Goal: Information Seeking & Learning: Learn about a topic

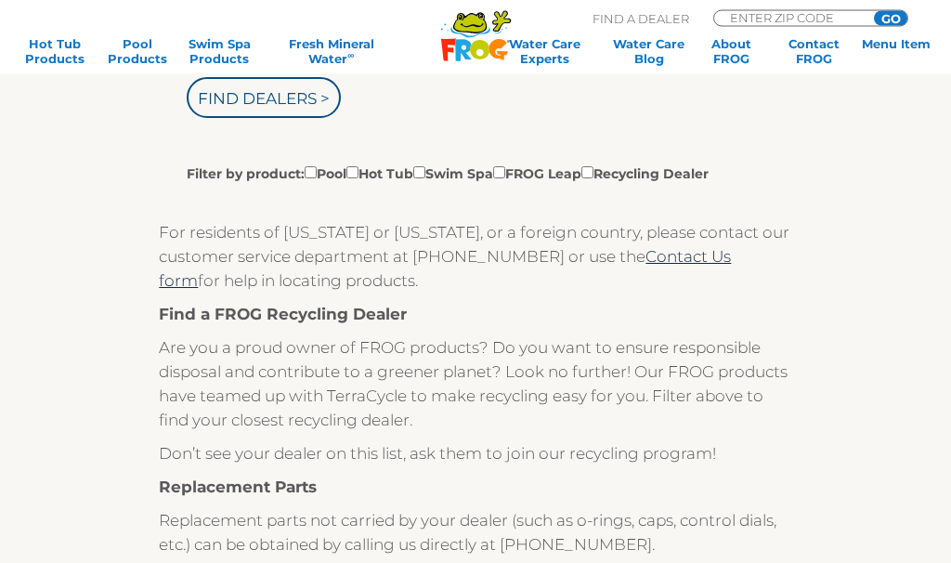
scroll to position [437, 0]
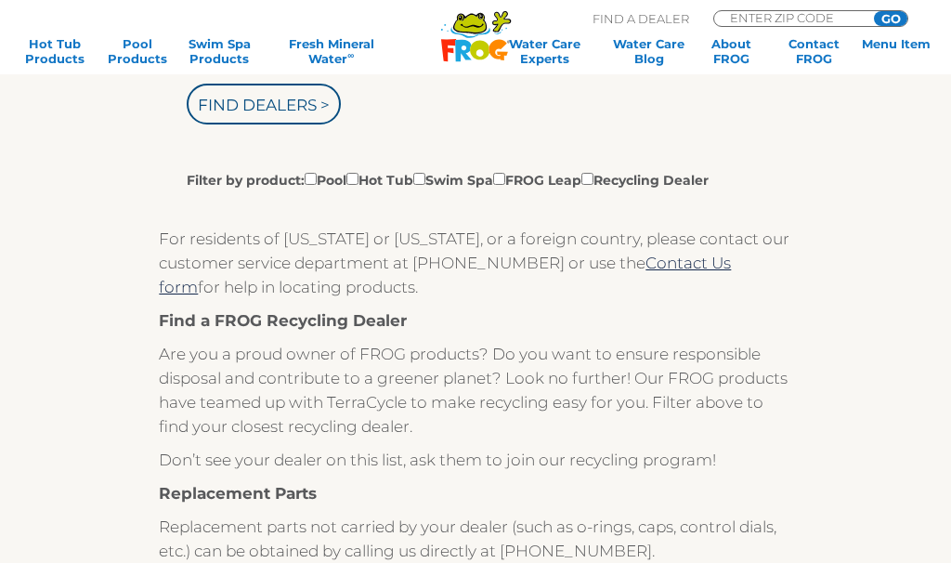
click at [380, 175] on label "Filter by product: Pool Hot Tub Swim Spa FROG Leap Recycling Dealer" at bounding box center [448, 179] width 522 height 20
click at [317, 175] on input "Filter by product: Pool Hot Tub Swim Spa FROG Leap Recycling Dealer" at bounding box center [311, 179] width 12 height 12
checkbox input "true"
click at [359, 185] on input "Filter by product: Pool Hot Tub Swim Spa FROG Leap Recycling Dealer" at bounding box center [353, 179] width 12 height 12
checkbox input "true"
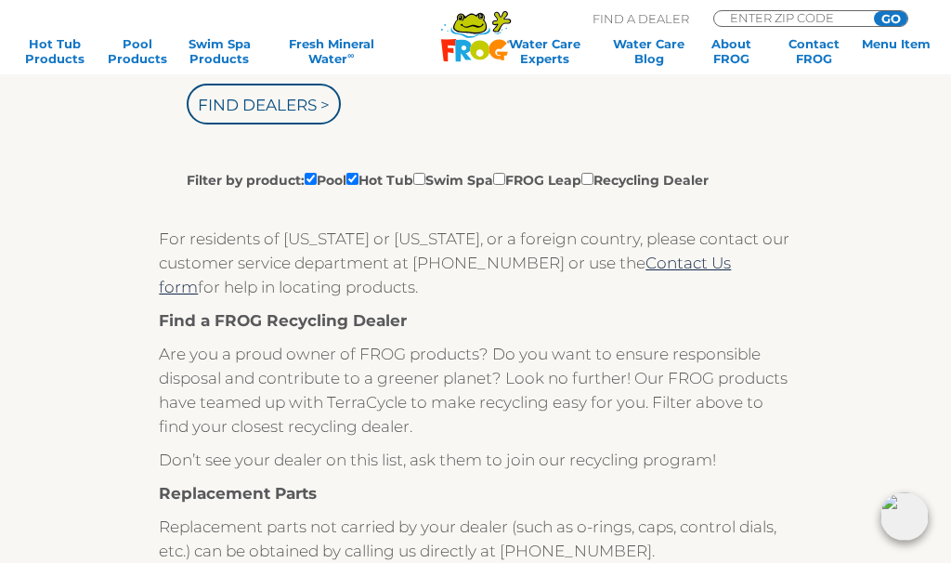
click at [317, 178] on input "Filter by product: Pool Hot Tub Swim Spa FROG Leap Recycling Dealer" at bounding box center [311, 179] width 12 height 12
checkbox input "false"
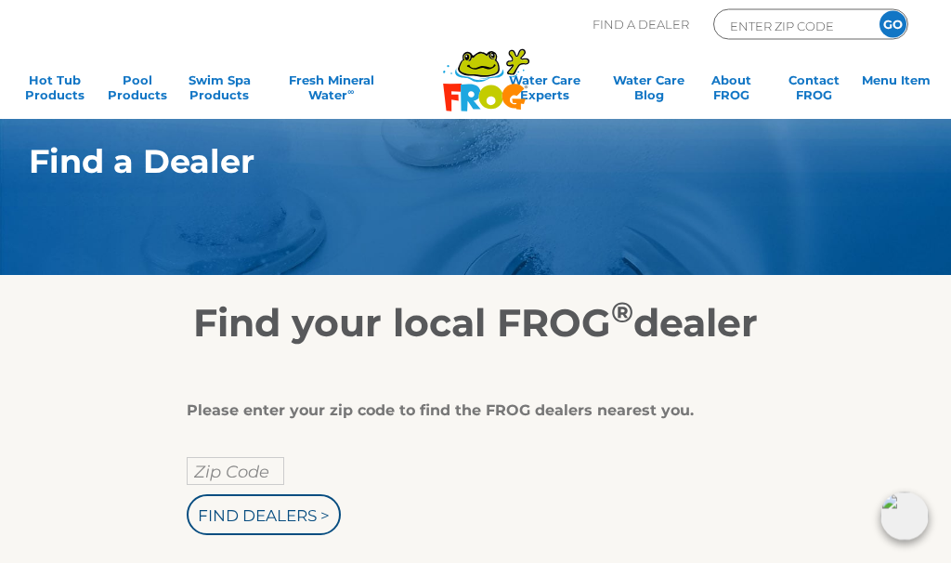
scroll to position [0, 0]
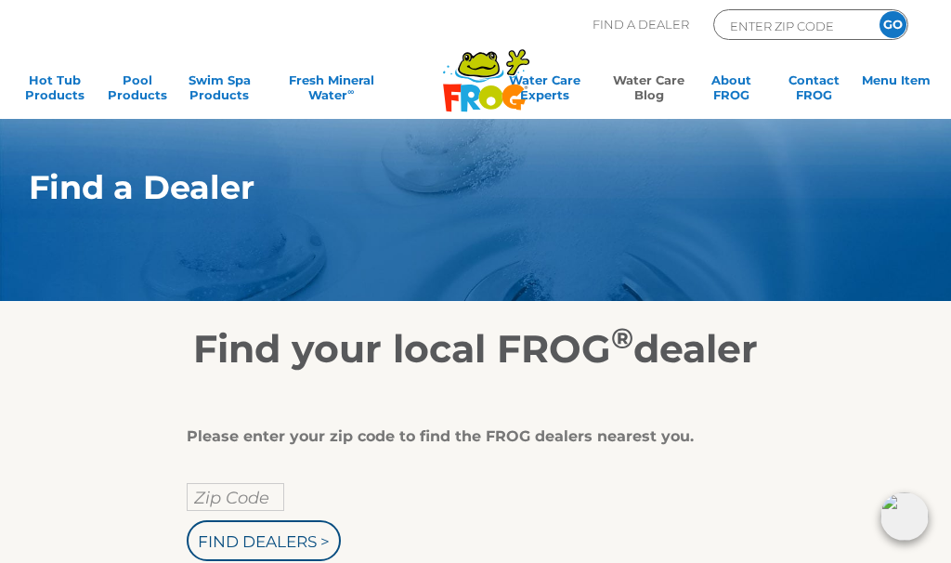
click at [645, 81] on link "Water Care Blog" at bounding box center [649, 90] width 73 height 37
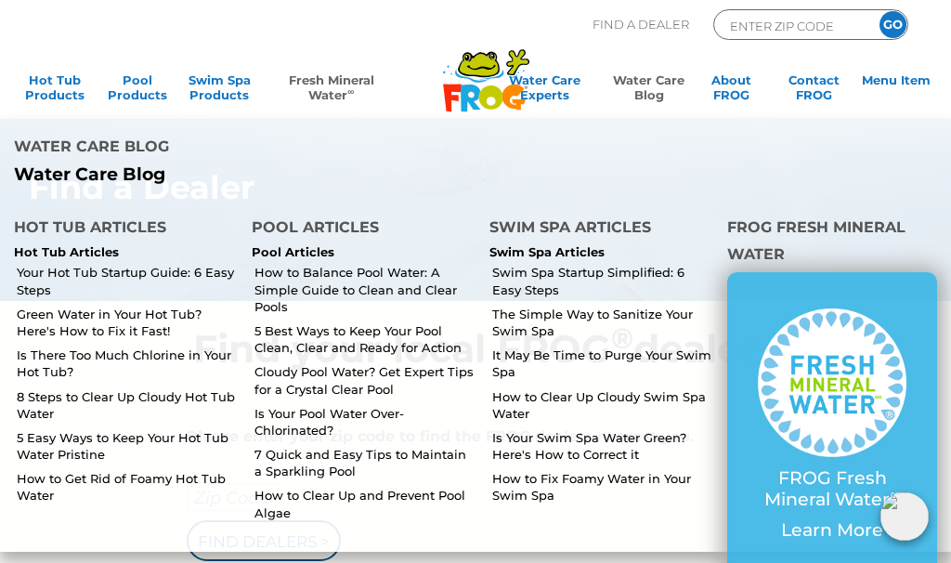
click at [351, 86] on sup "∞" at bounding box center [351, 91] width 7 height 10
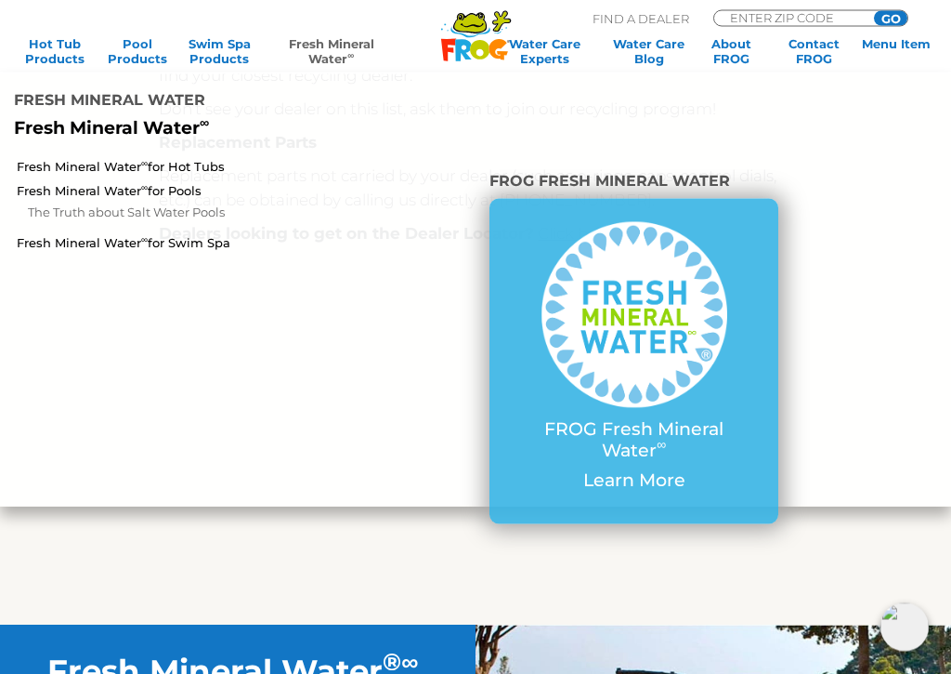
scroll to position [787, 0]
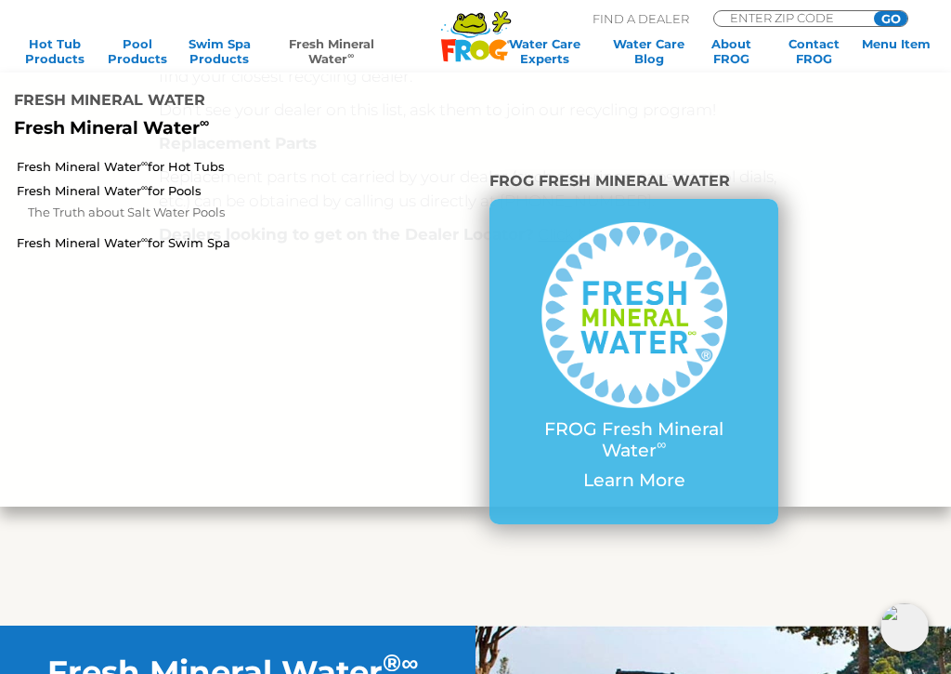
click at [672, 344] on img at bounding box center [635, 315] width 186 height 186
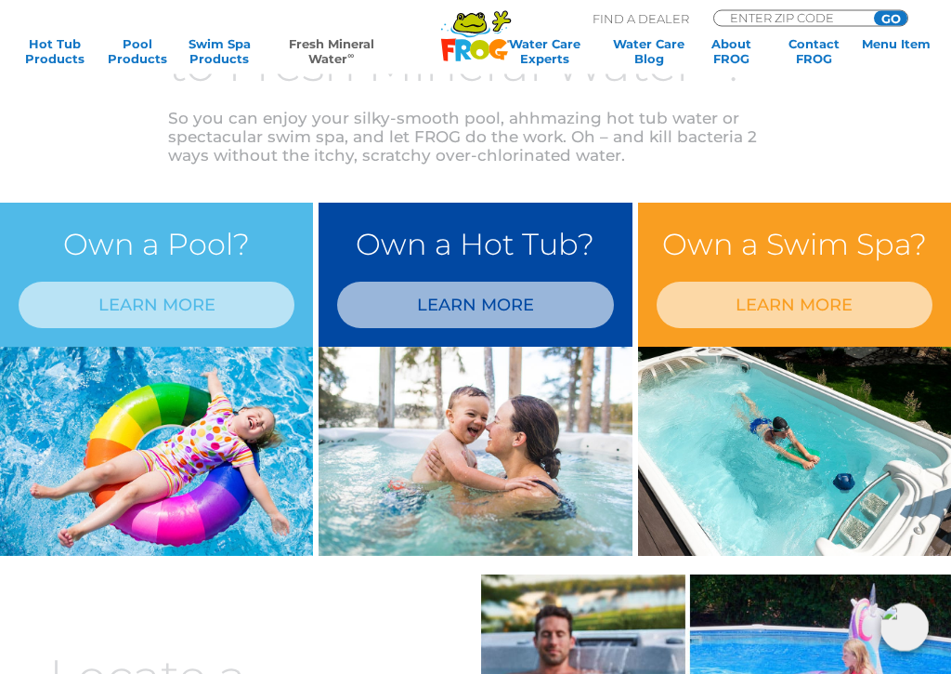
scroll to position [702, 0]
click at [519, 308] on link "LEARN MORE" at bounding box center [475, 305] width 276 height 46
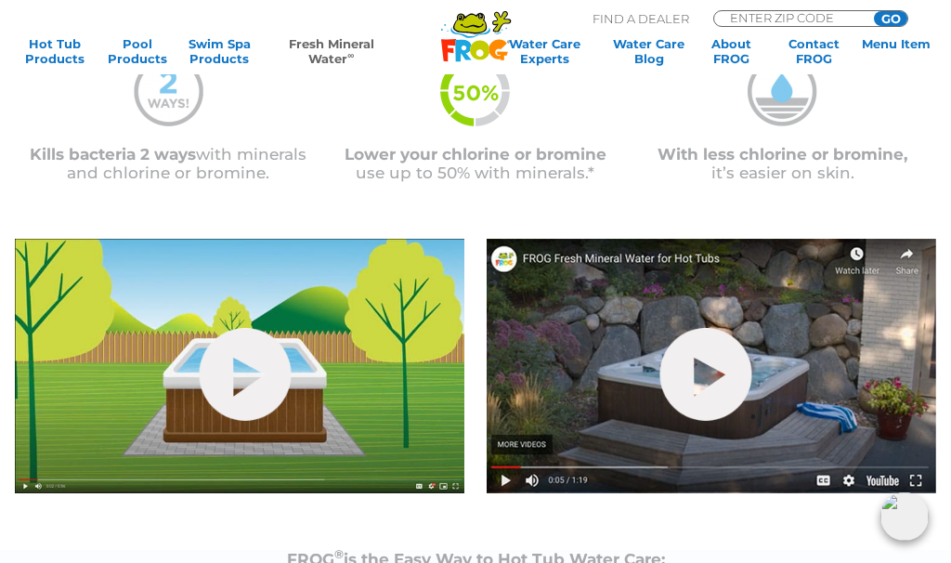
scroll to position [475, 0]
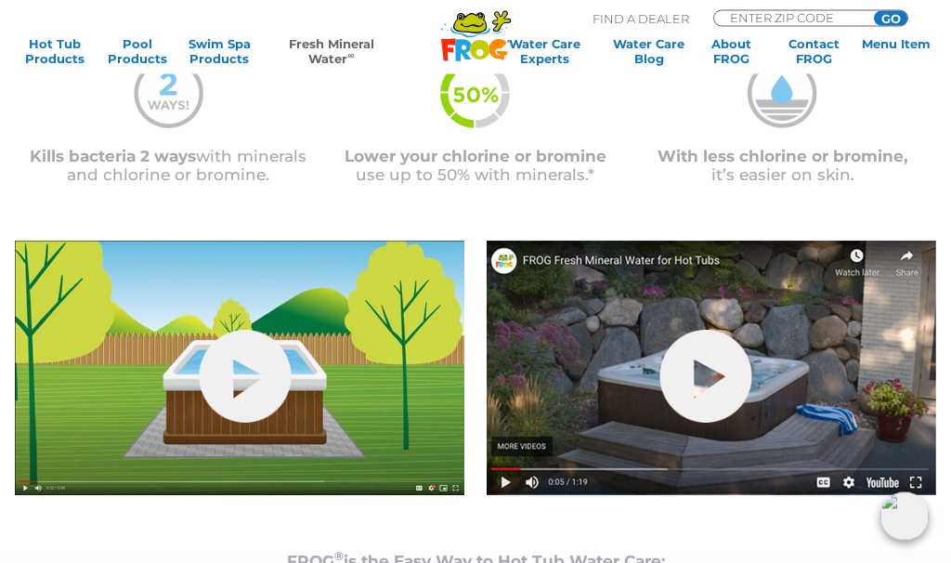
click at [238, 374] on link "hide-me" at bounding box center [246, 377] width 92 height 93
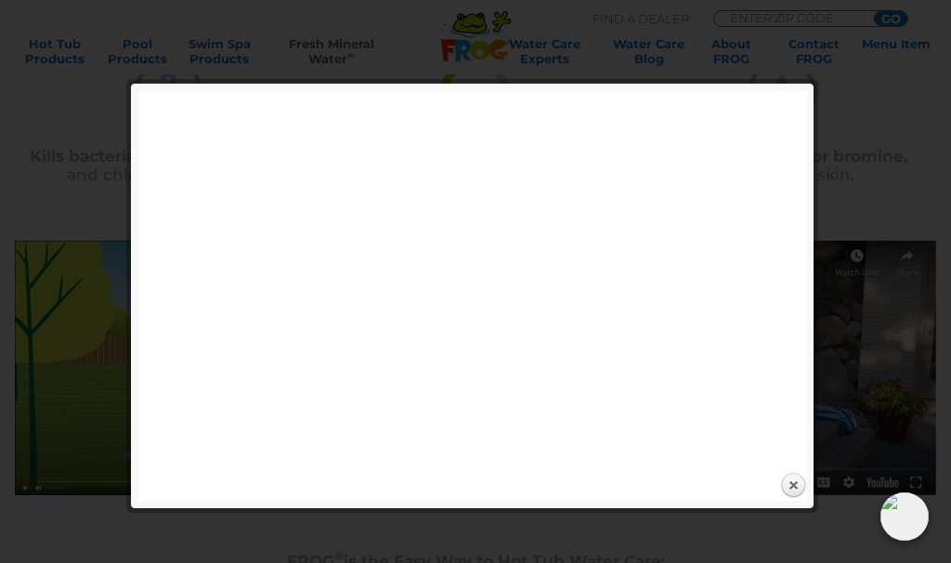
click at [803, 480] on link "Close" at bounding box center [794, 486] width 28 height 28
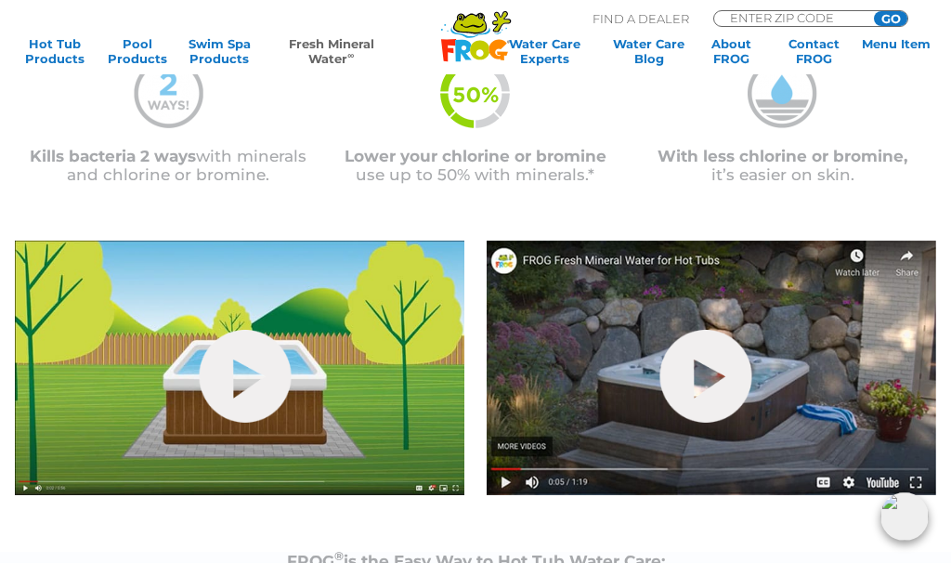
click at [704, 354] on link "hide-me" at bounding box center [707, 376] width 92 height 93
